Goal: Book appointment/travel/reservation

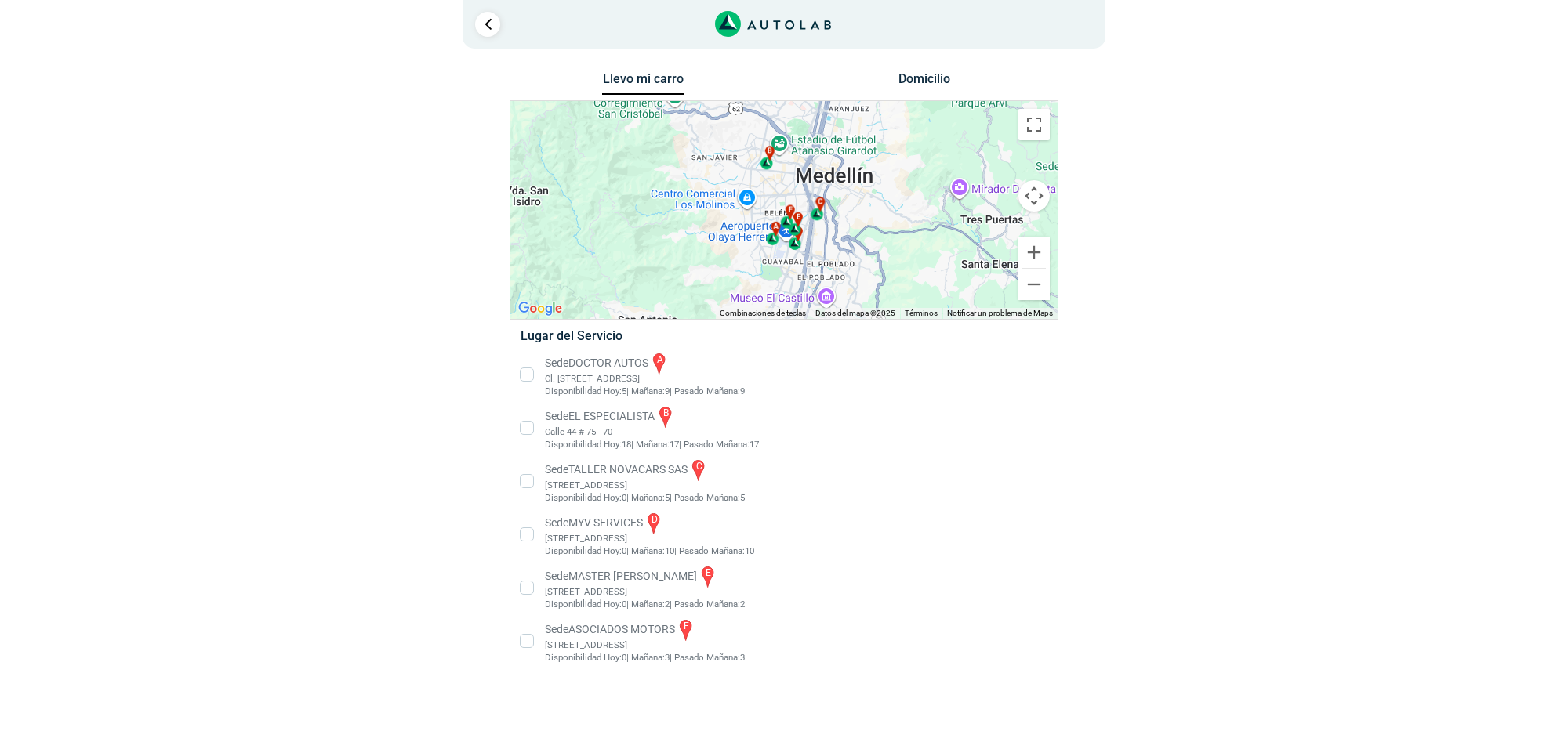
click at [625, 589] on li "Sede MASTER MOTRIZ e [STREET_ADDRESS]" at bounding box center [783, 587] width 550 height 47
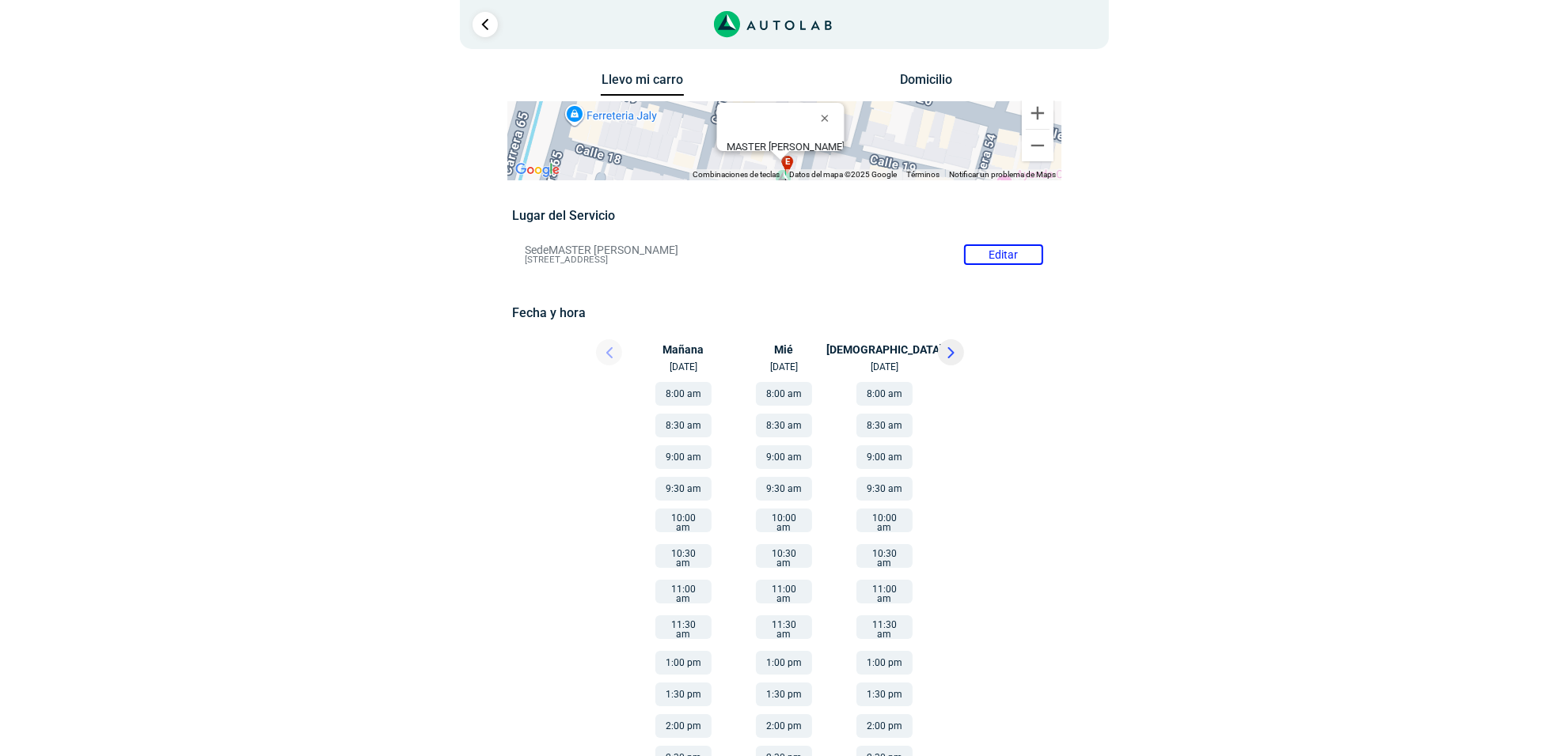
click at [947, 367] on div at bounding box center [973, 357] width 95 height 35
click at [946, 360] on button at bounding box center [950, 353] width 26 height 26
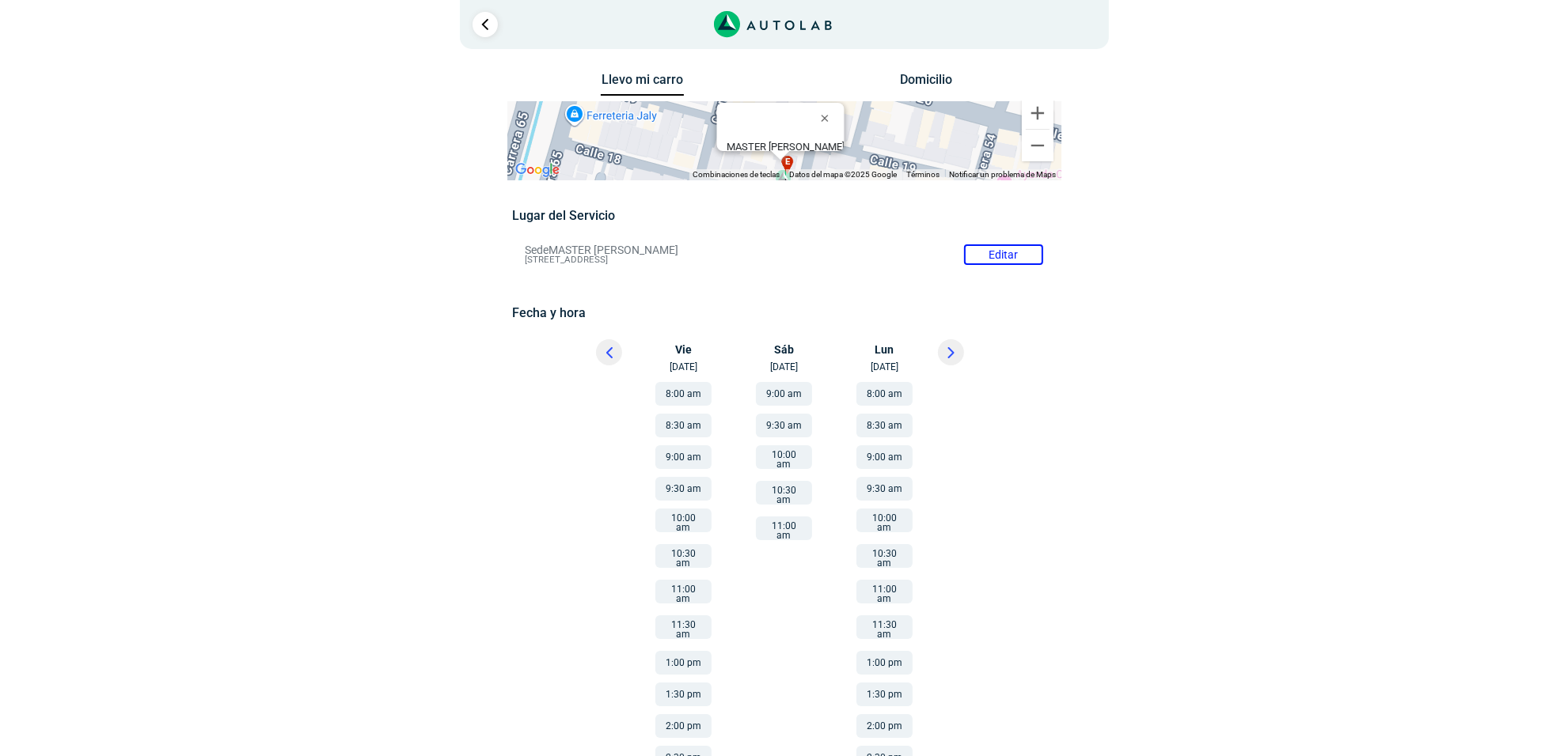
click at [798, 382] on button "9:00 am" at bounding box center [783, 394] width 56 height 24
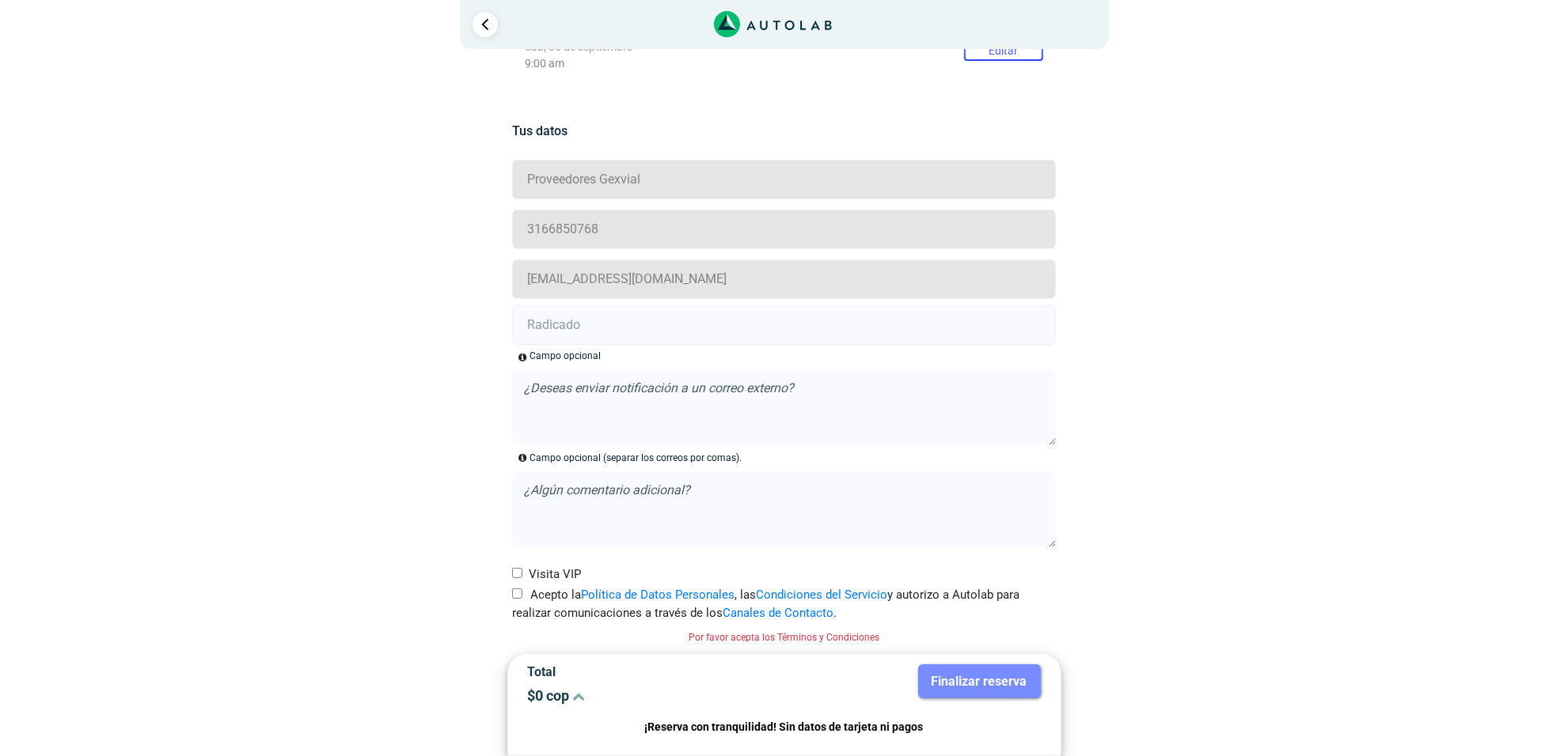
click at [524, 594] on label "Acepto la Política de Datos Personales , las Condiciones del Servicio y autoriz…" at bounding box center [783, 604] width 544 height 36
click at [523, 594] on input "Acepto la Política de Datos Personales , las Condiciones del Servicio y autoriz…" at bounding box center [516, 594] width 10 height 10
checkbox input "true"
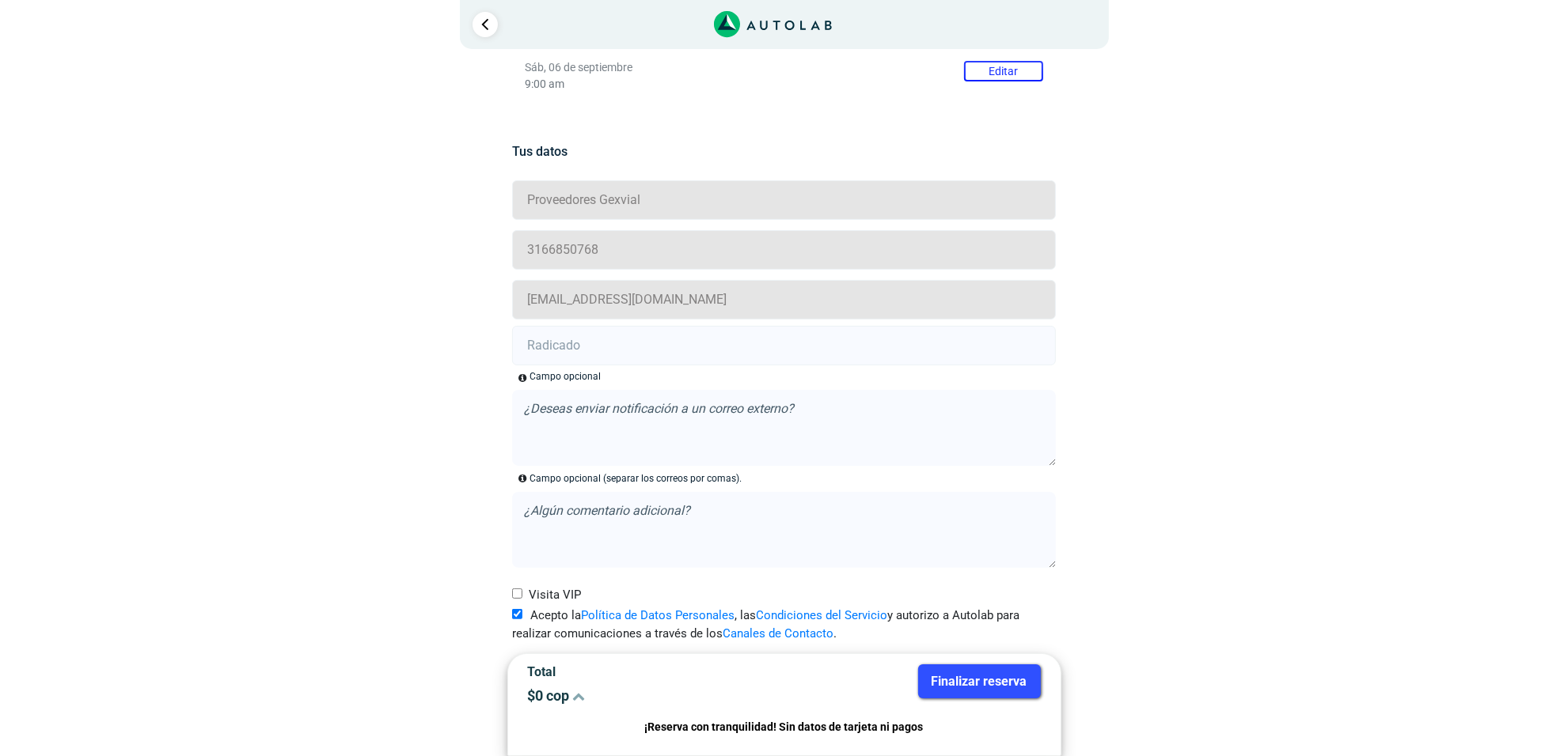
click at [633, 348] on input "text" at bounding box center [783, 345] width 544 height 40
click at [573, 354] on input "text" at bounding box center [783, 345] width 544 height 40
paste input "20916679"
type input "20916679"
click at [995, 674] on button "Finalizar reserva" at bounding box center [979, 681] width 123 height 34
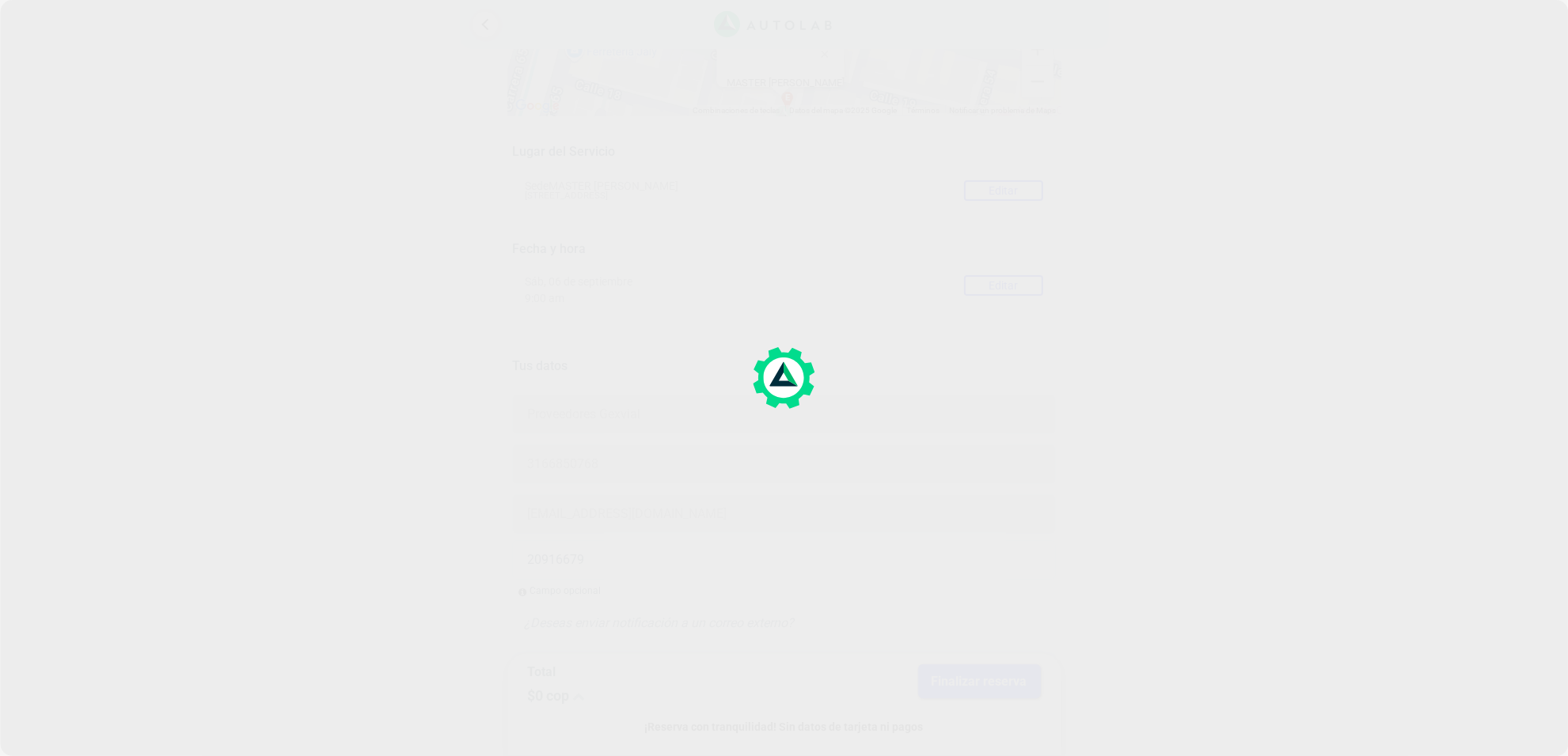
scroll to position [99, 0]
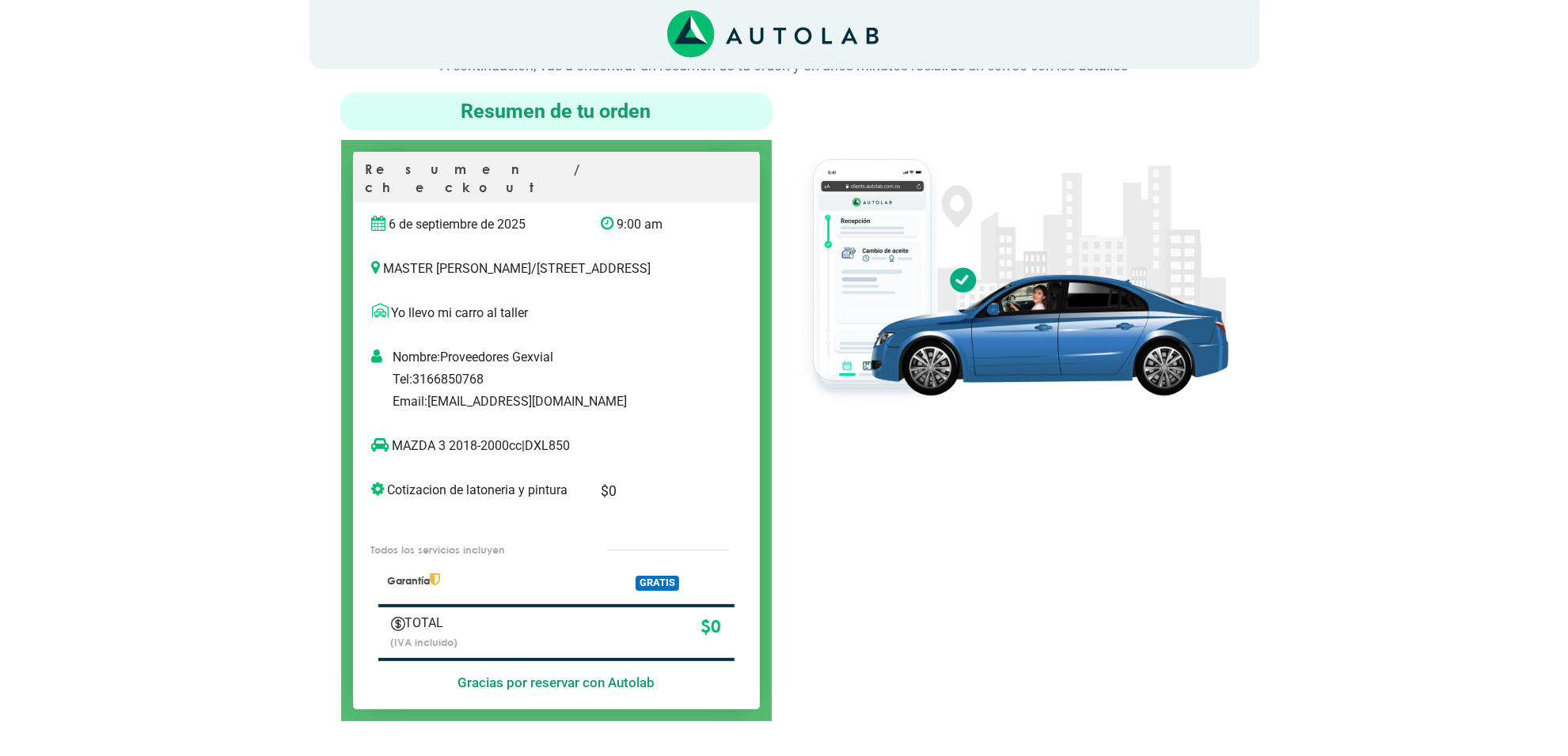
click at [559, 443] on p "MAZDA 3 2018-2000cc | DXL850" at bounding box center [540, 446] width 336 height 19
copy p "DXL850"
drag, startPoint x: 445, startPoint y: 445, endPoint x: 390, endPoint y: 449, distance: 55.1
click at [390, 449] on p "MAZDA 3 2018-2000cc | DXL850" at bounding box center [540, 446] width 336 height 19
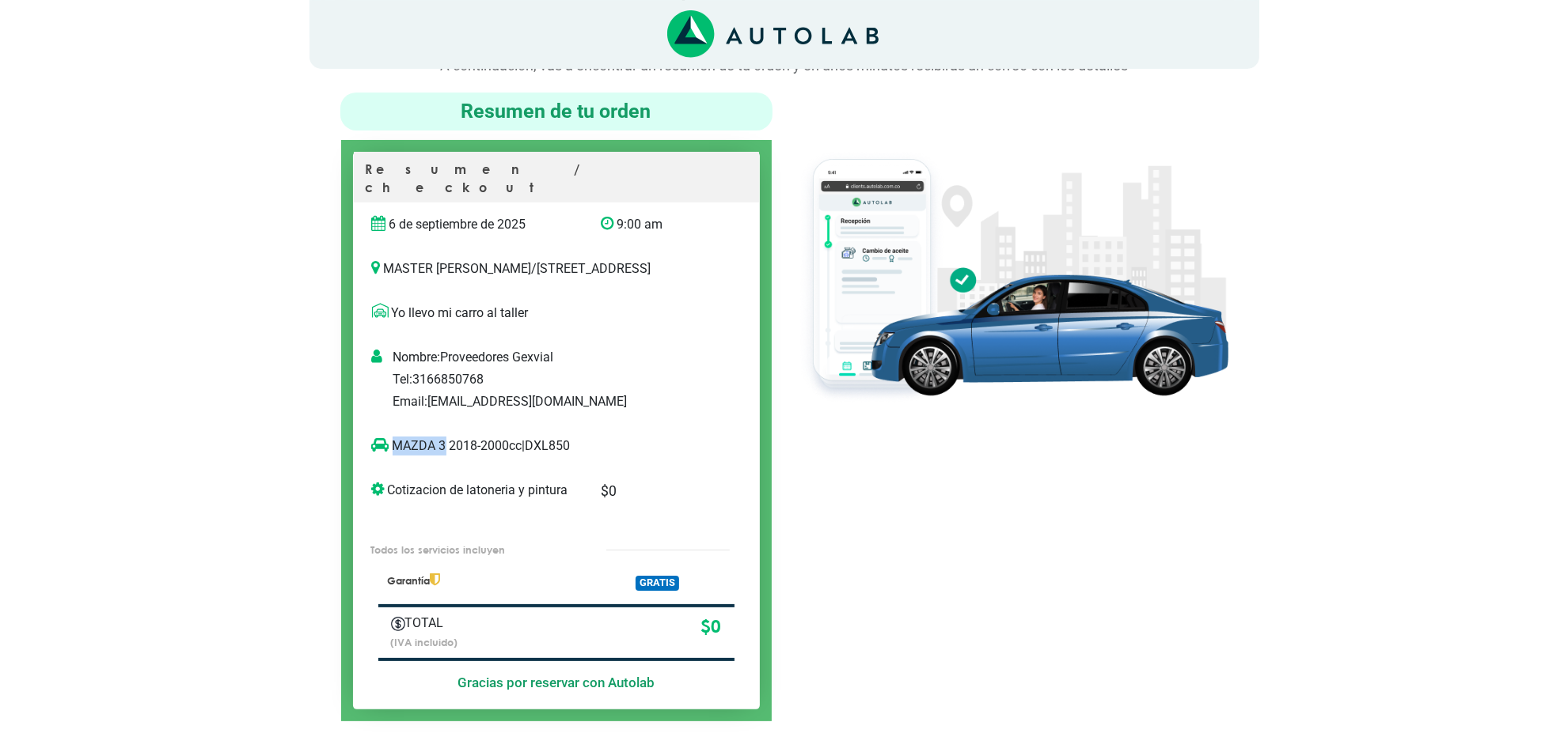
copy p "MAZDA 3"
click at [809, 550] on div at bounding box center [1012, 406] width 456 height 629
